Goal: Book appointment/travel/reservation

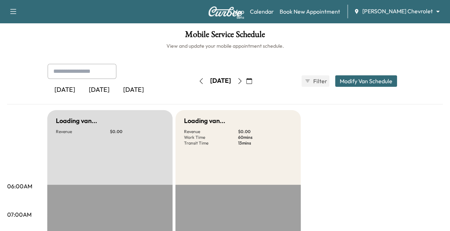
click at [255, 82] on button "button" at bounding box center [249, 80] width 12 height 11
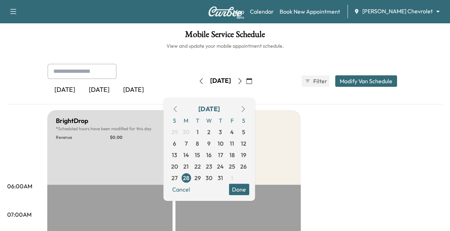
click at [246, 107] on icon "button" at bounding box center [243, 109] width 6 height 6
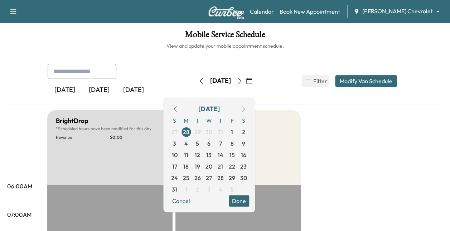
click at [246, 107] on icon "button" at bounding box center [243, 109] width 6 height 6
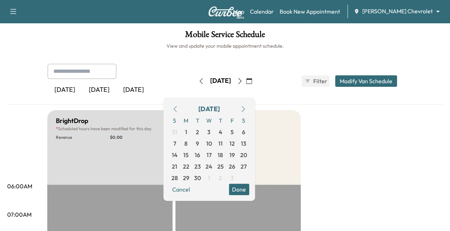
click at [246, 107] on icon "button" at bounding box center [243, 109] width 6 height 6
click at [211, 142] on span "8" at bounding box center [208, 143] width 3 height 9
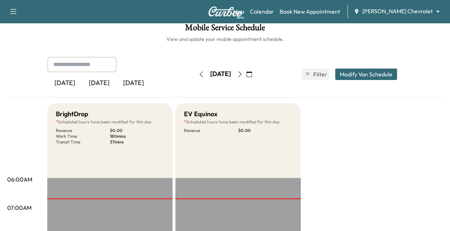
scroll to position [2, 0]
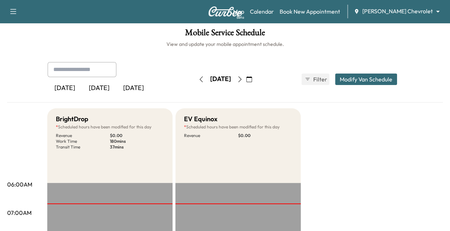
click at [243, 78] on icon "button" at bounding box center [240, 79] width 6 height 6
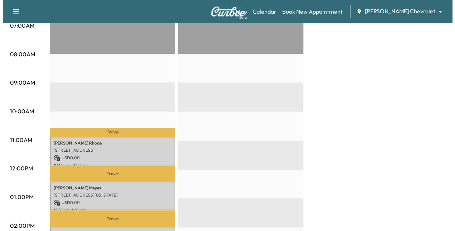
scroll to position [195, 0]
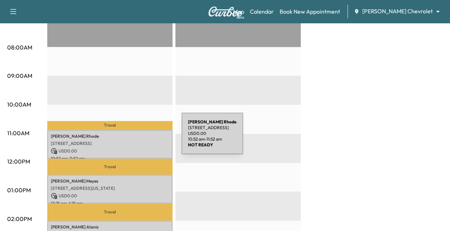
click at [127, 137] on div "[PERSON_NAME] [STREET_ADDRESS] USD 0.00 10:52 am - 11:52 am" at bounding box center [109, 144] width 125 height 29
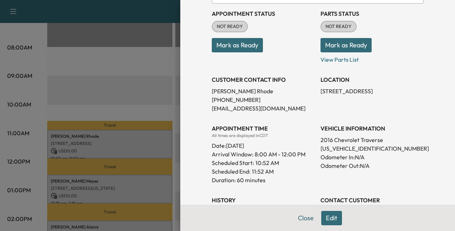
scroll to position [75, 0]
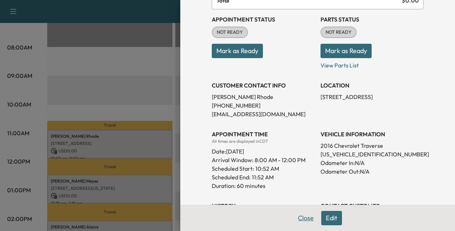
click at [301, 218] on button "Close" at bounding box center [306, 218] width 25 height 14
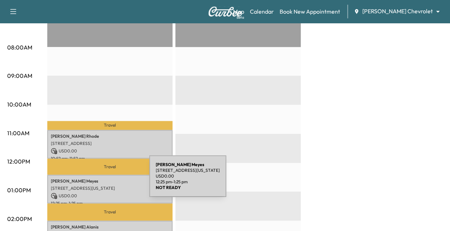
click at [93, 185] on p "[STREET_ADDRESS][US_STATE]" at bounding box center [110, 188] width 118 height 6
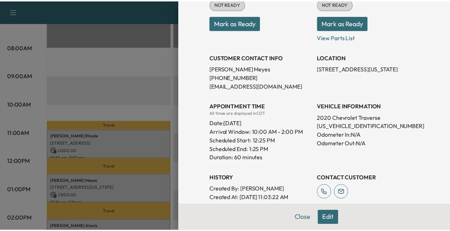
scroll to position [102, 0]
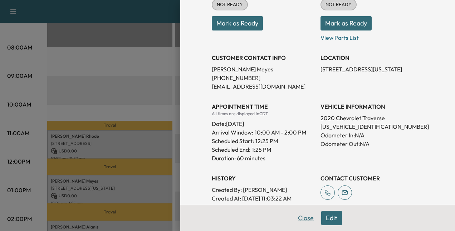
click at [301, 219] on button "Close" at bounding box center [306, 218] width 25 height 14
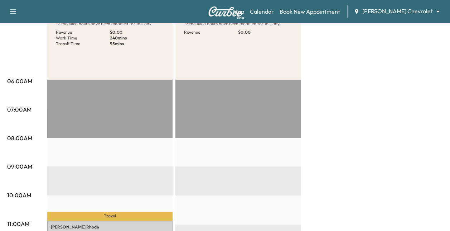
scroll to position [105, 0]
